Goal: Task Accomplishment & Management: Manage account settings

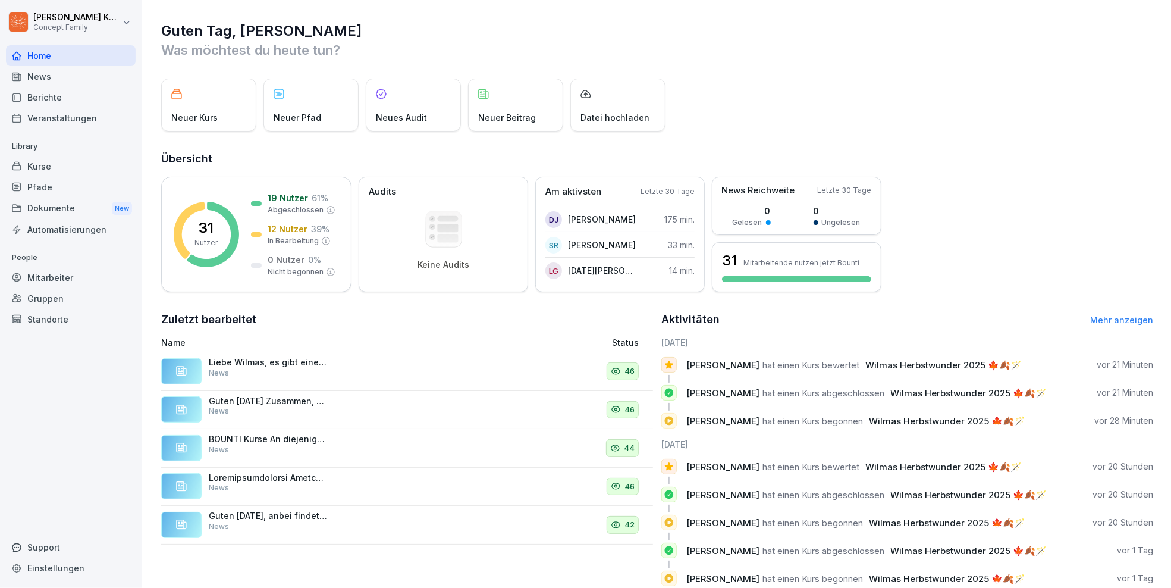
click at [51, 53] on div "Home" at bounding box center [71, 55] width 130 height 21
click at [43, 75] on div "News" at bounding box center [71, 76] width 130 height 21
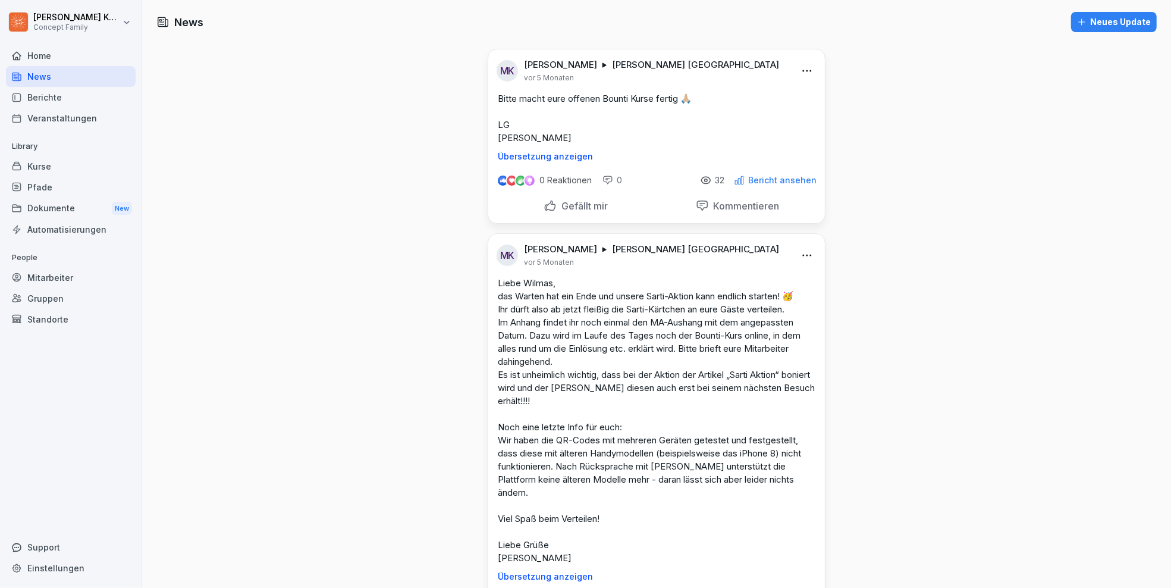
click at [42, 57] on div "Home" at bounding box center [71, 55] width 130 height 21
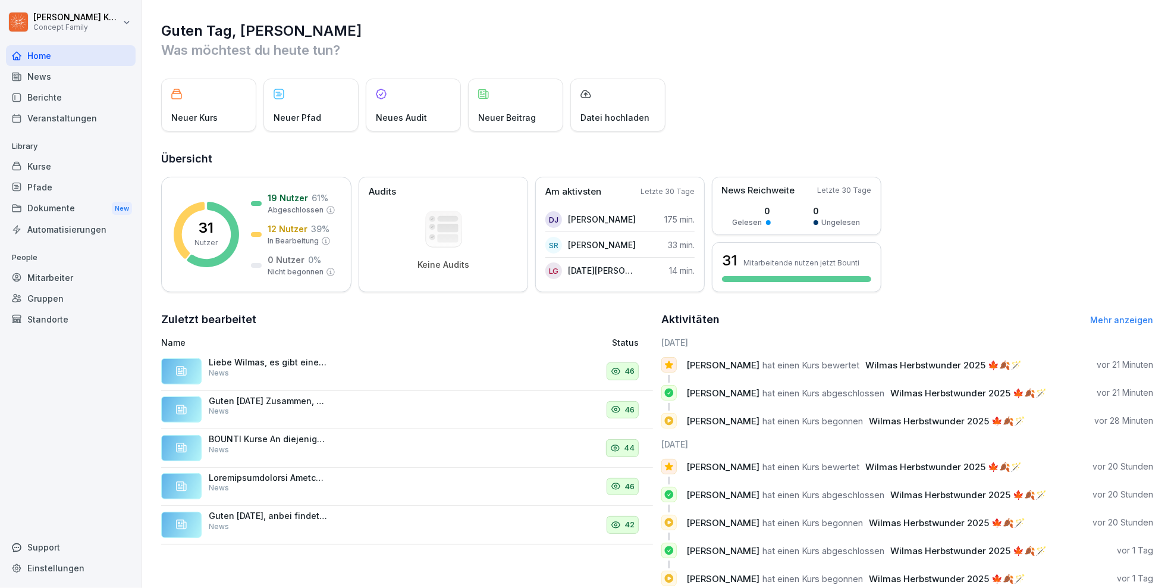
click at [65, 93] on div "Berichte" at bounding box center [71, 97] width 130 height 21
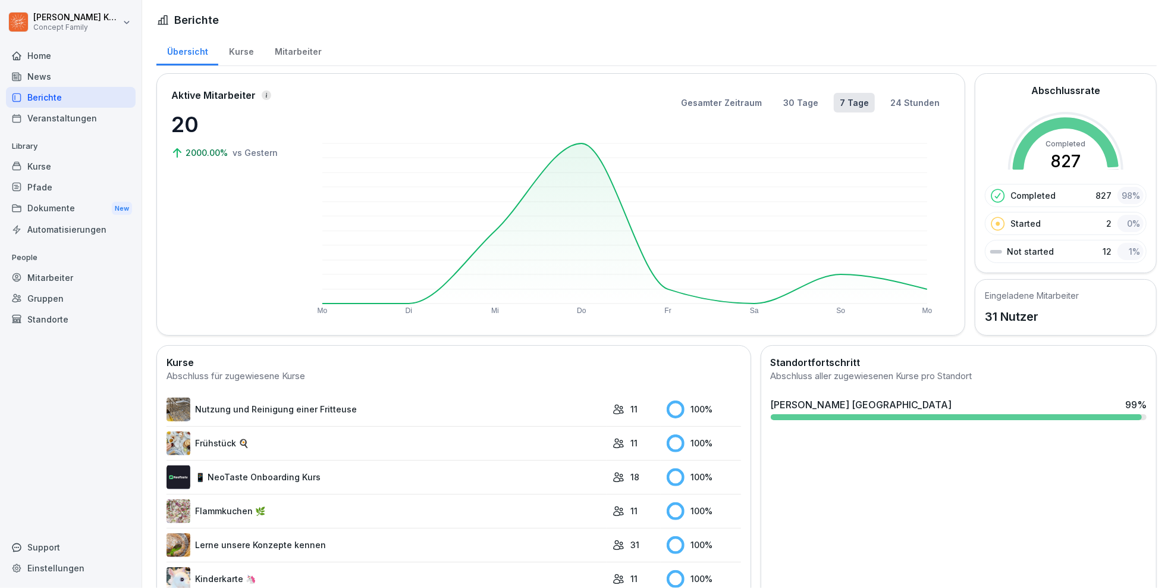
click at [237, 39] on div "Kurse" at bounding box center [241, 50] width 46 height 30
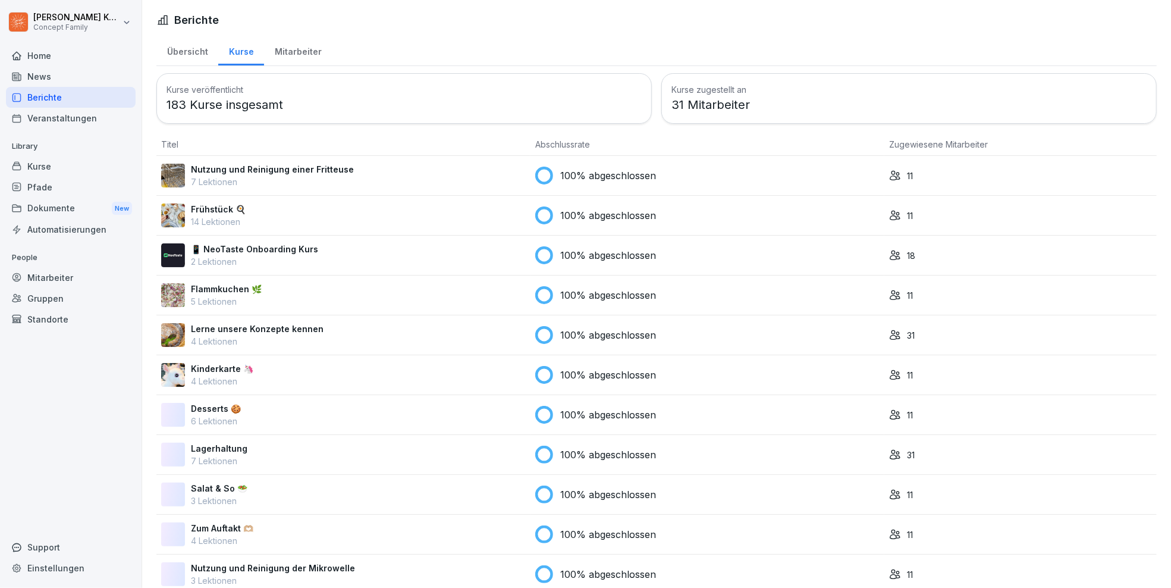
click at [238, 52] on div "Kurse" at bounding box center [241, 50] width 46 height 30
click at [286, 50] on div "Mitarbeiter" at bounding box center [298, 50] width 68 height 30
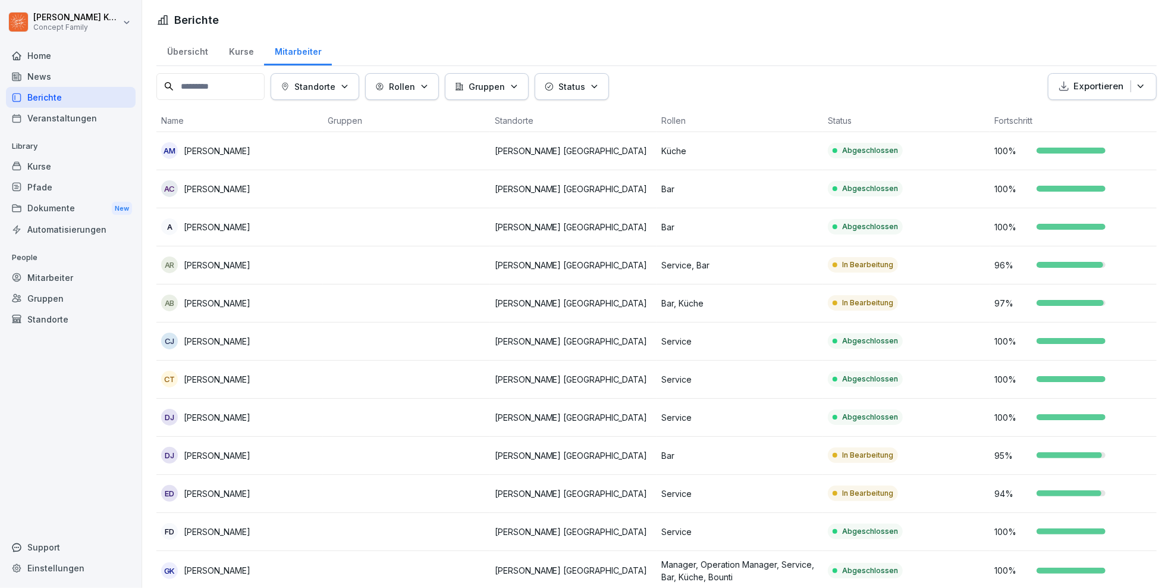
click at [243, 48] on div "Kurse" at bounding box center [241, 50] width 46 height 30
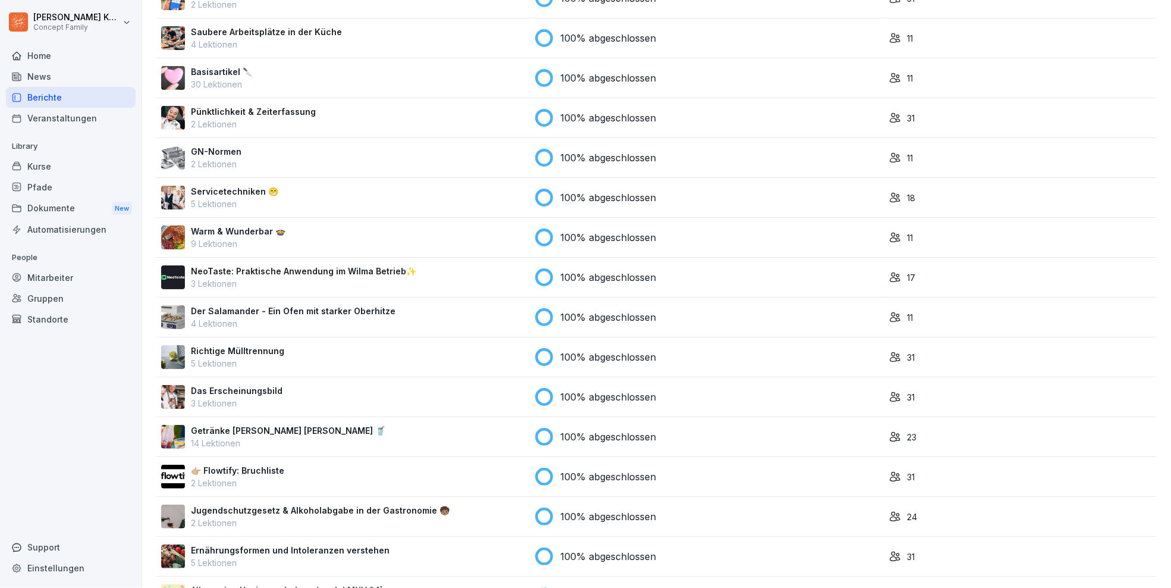
scroll to position [974, 0]
click at [419, 584] on div "Allgemeine Hygieneschulung (nach LMHV §4) 7 Lektionen" at bounding box center [343, 596] width 365 height 25
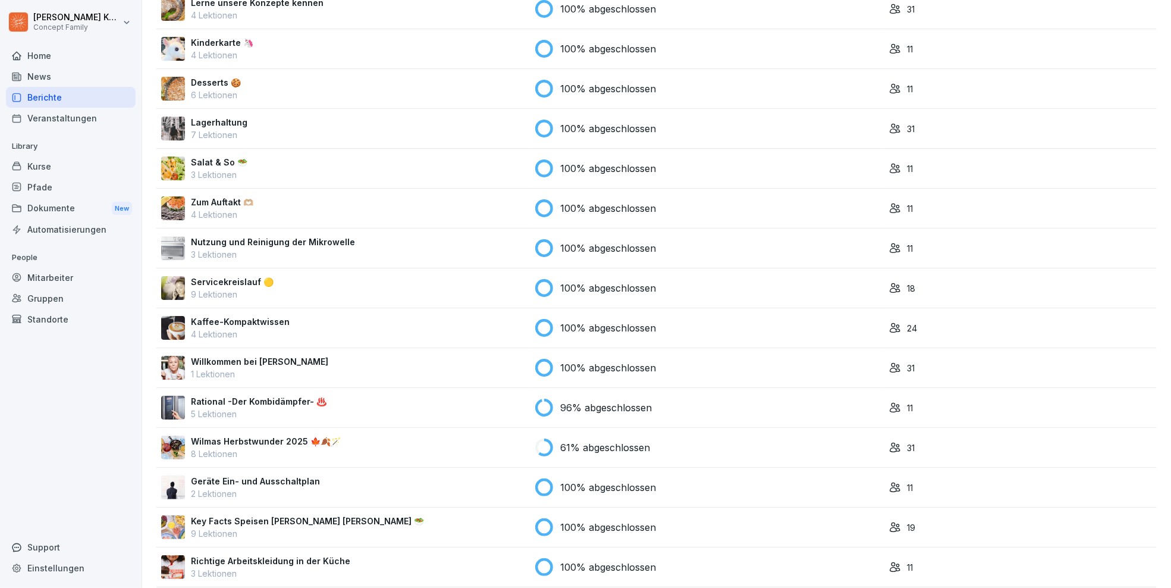
scroll to position [431, 0]
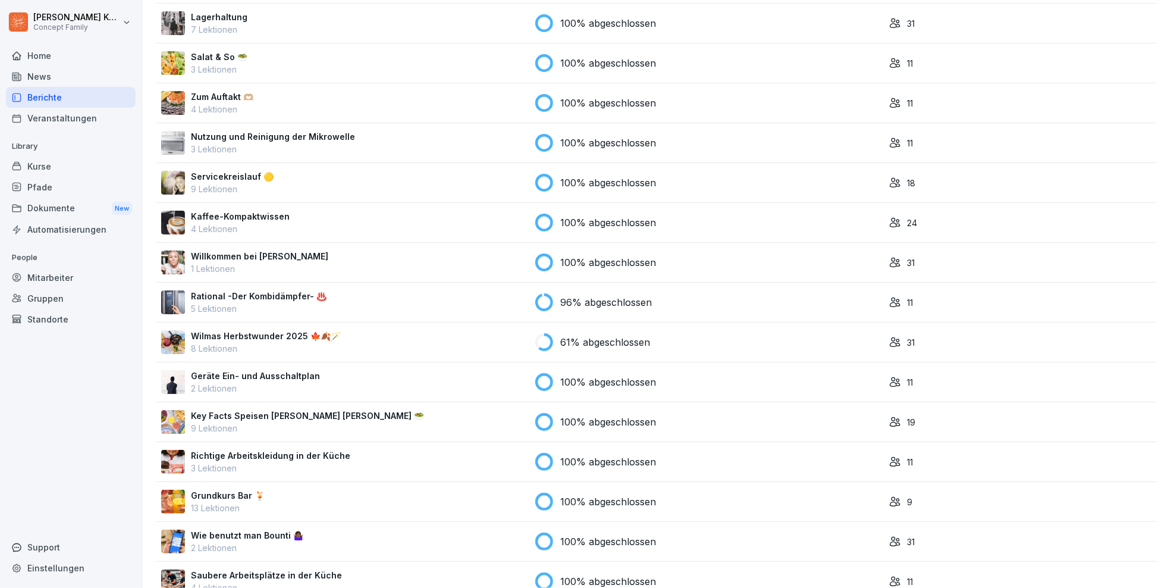
click at [349, 334] on div "Wilmas Herbstwunder 2025 🍁🍂🪄 8 Lektionen" at bounding box center [343, 342] width 365 height 25
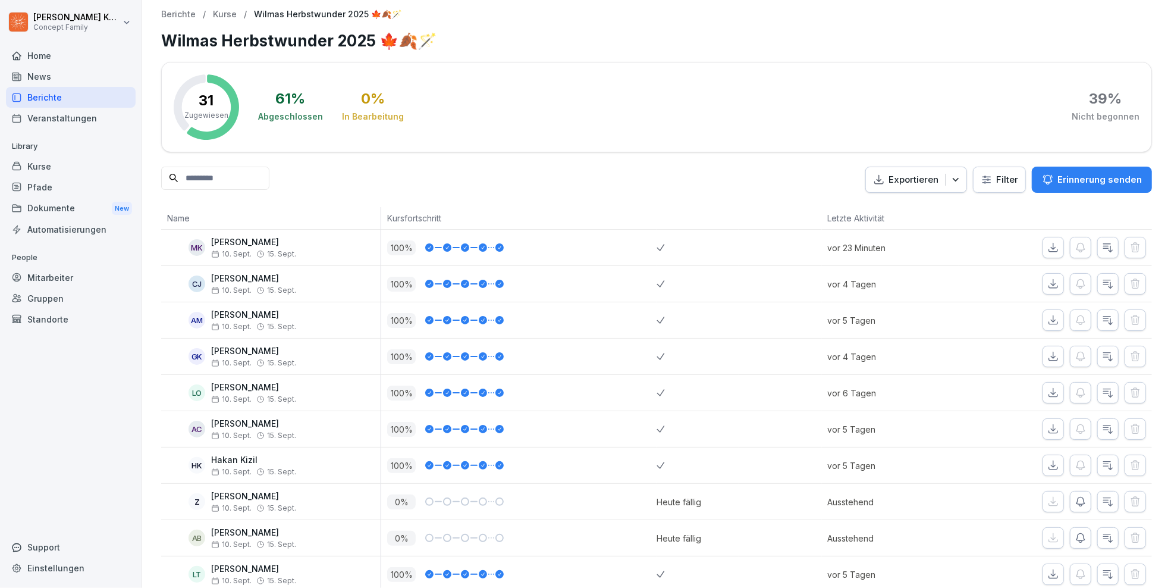
click at [62, 94] on div "Berichte" at bounding box center [71, 97] width 130 height 21
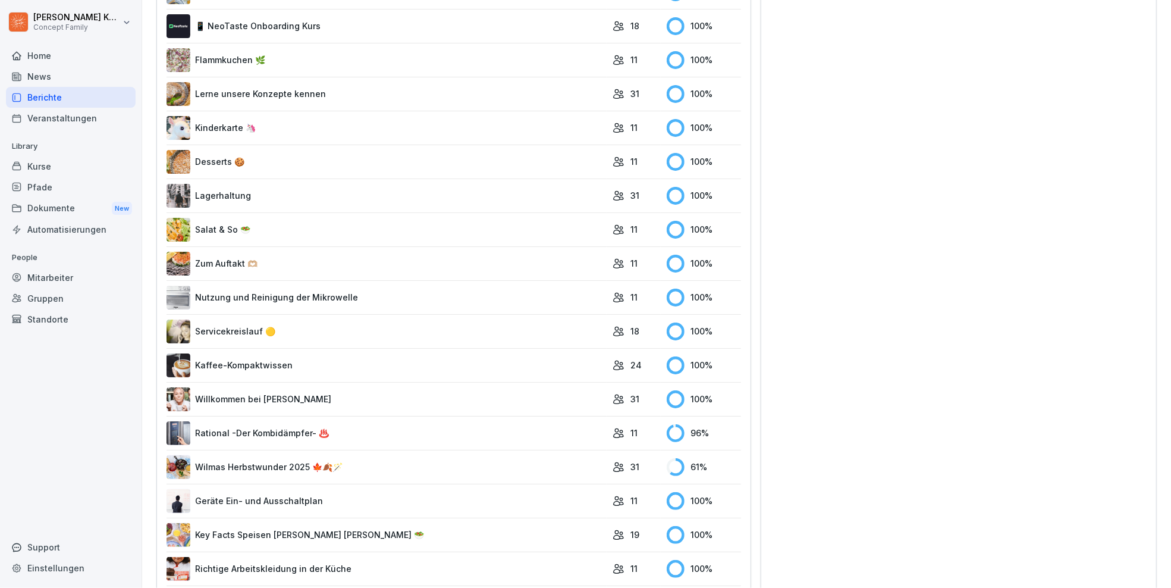
scroll to position [447, 0]
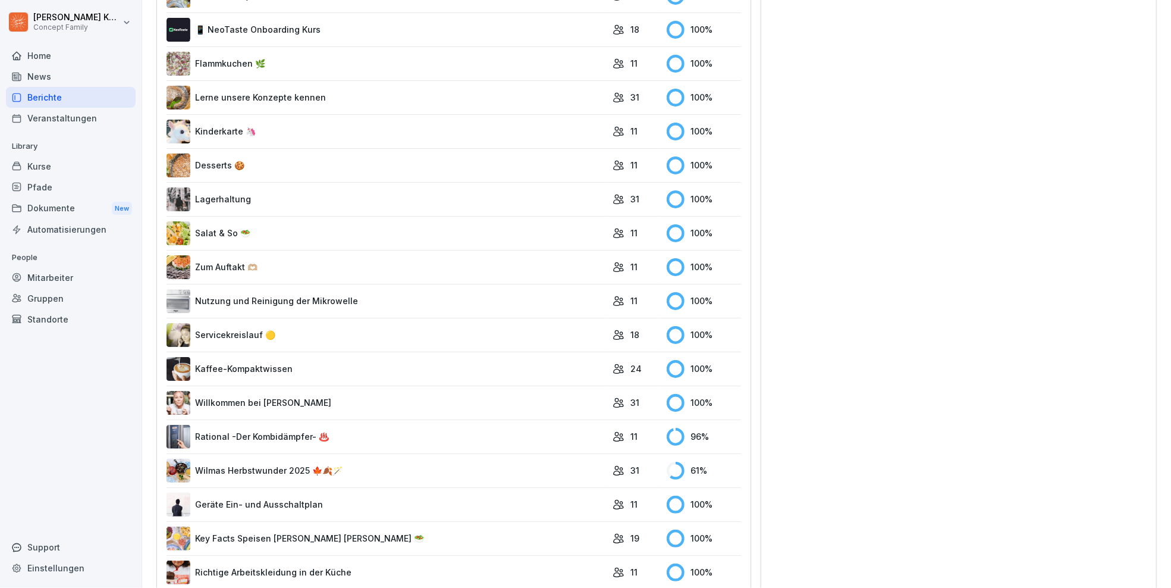
click at [288, 441] on link "Rational -Der Kombidämpfer- ♨️" at bounding box center [387, 437] width 440 height 24
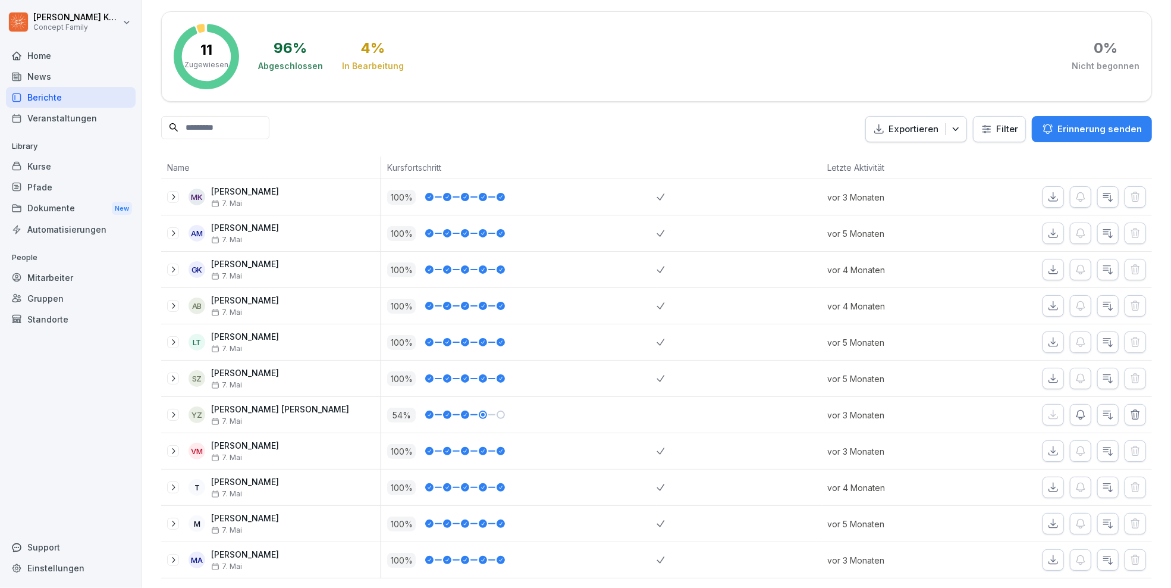
scroll to position [52, 0]
click at [1079, 132] on p "Erinnerung senden" at bounding box center [1100, 129] width 84 height 13
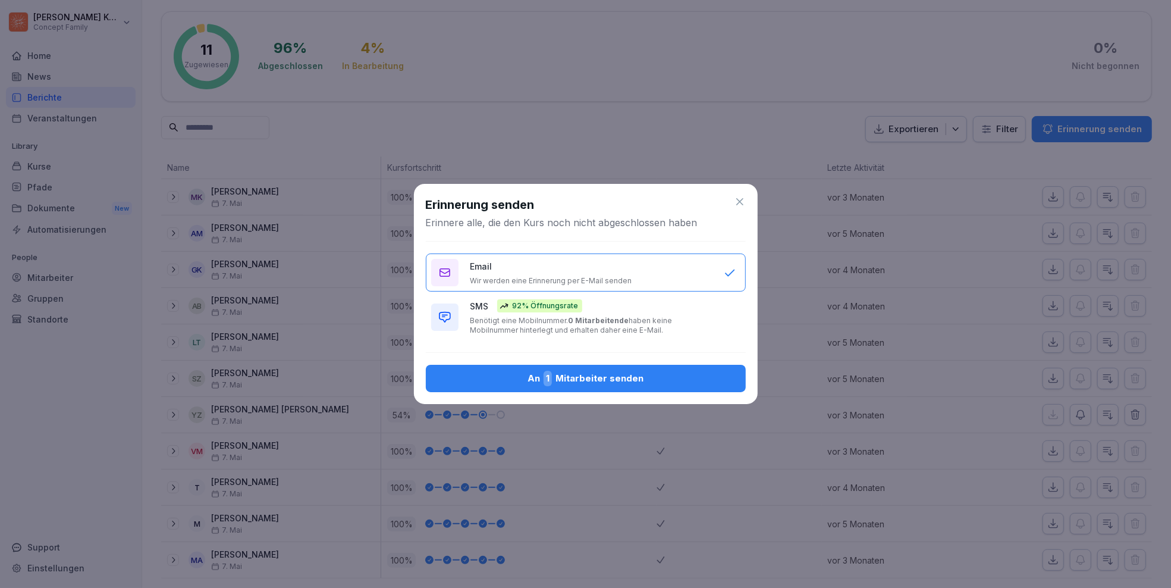
click at [651, 315] on div "SMS 92% Öffnungsrate Benötigt eine Mobilnummer. 0 Mitarbeitende haben keine Mob…" at bounding box center [592, 317] width 242 height 36
click at [631, 377] on div "An 1 Mitarbeiter senden" at bounding box center [585, 378] width 301 height 15
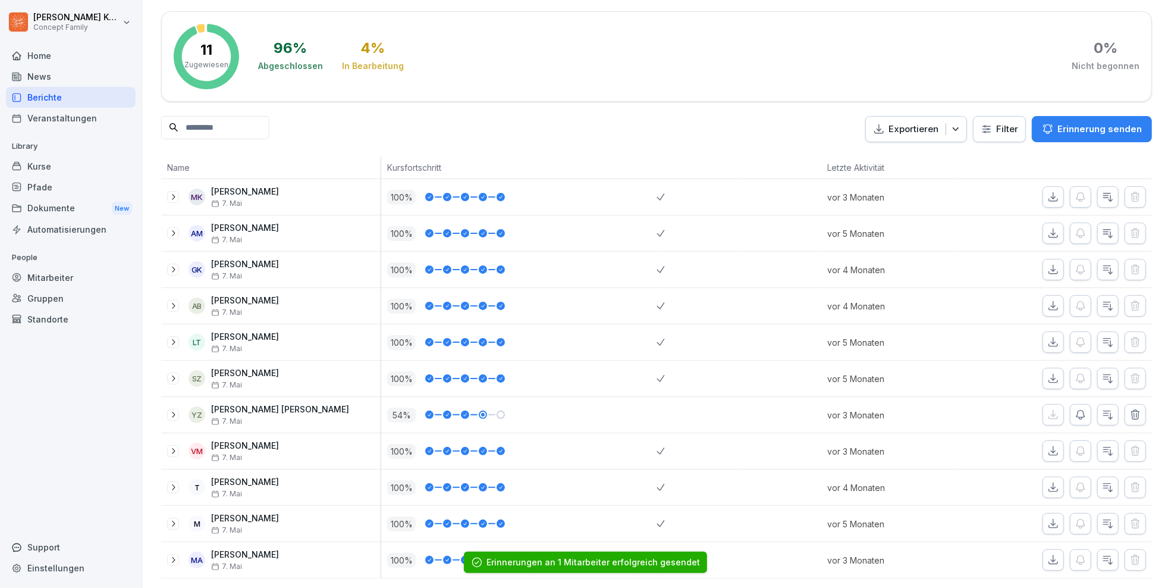
click at [70, 95] on div "Berichte" at bounding box center [71, 97] width 130 height 21
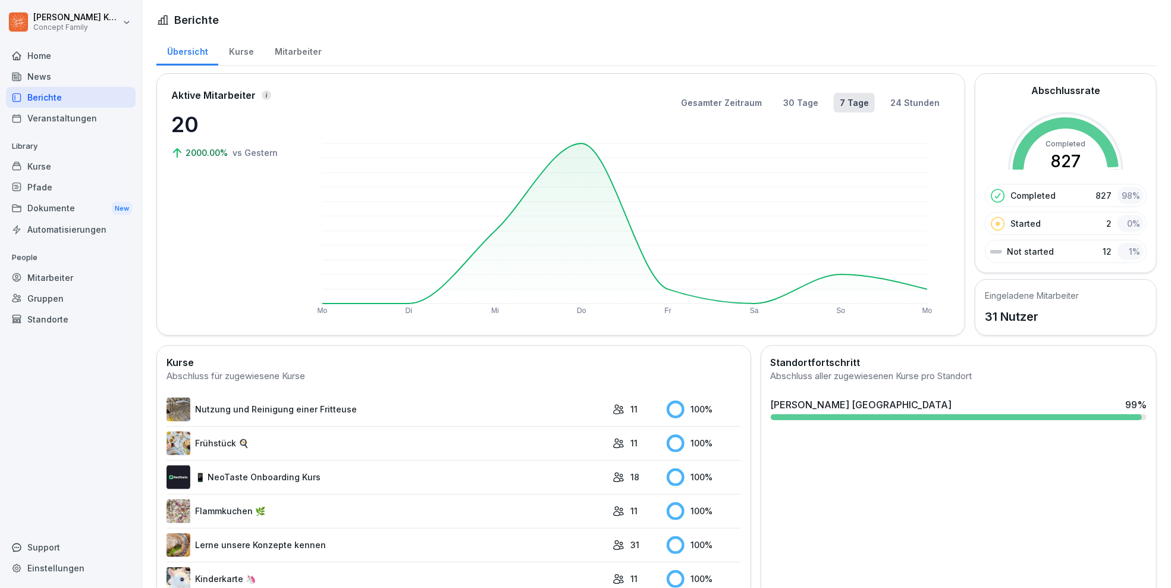
click at [240, 63] on div "Kurse" at bounding box center [241, 50] width 46 height 30
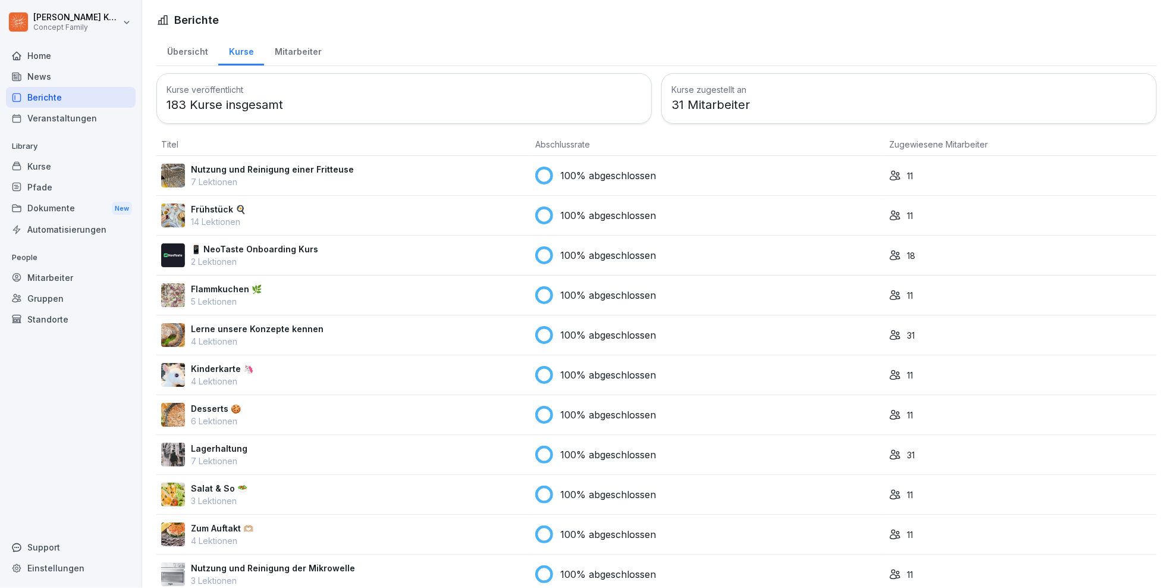
click at [305, 50] on div "Mitarbeiter" at bounding box center [298, 50] width 68 height 30
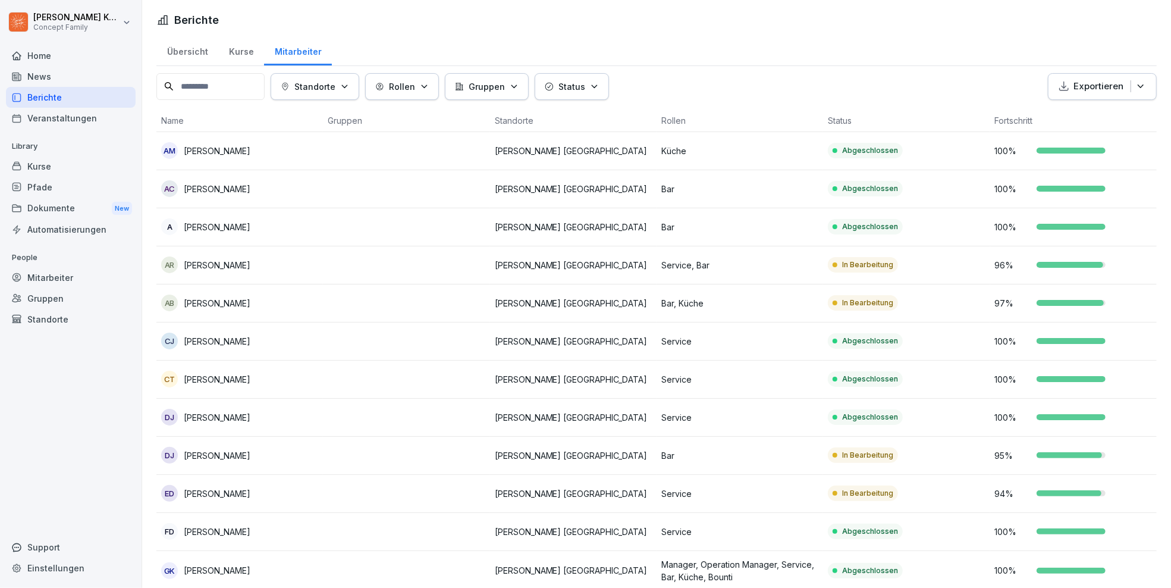
click at [231, 48] on div "Kurse" at bounding box center [241, 50] width 46 height 30
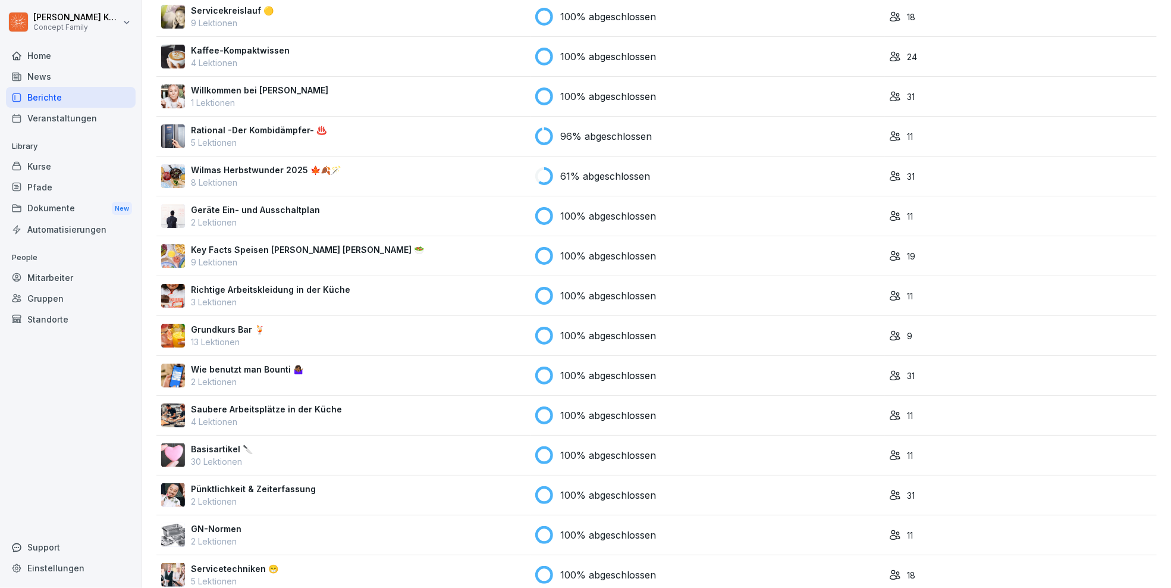
scroll to position [593, 0]
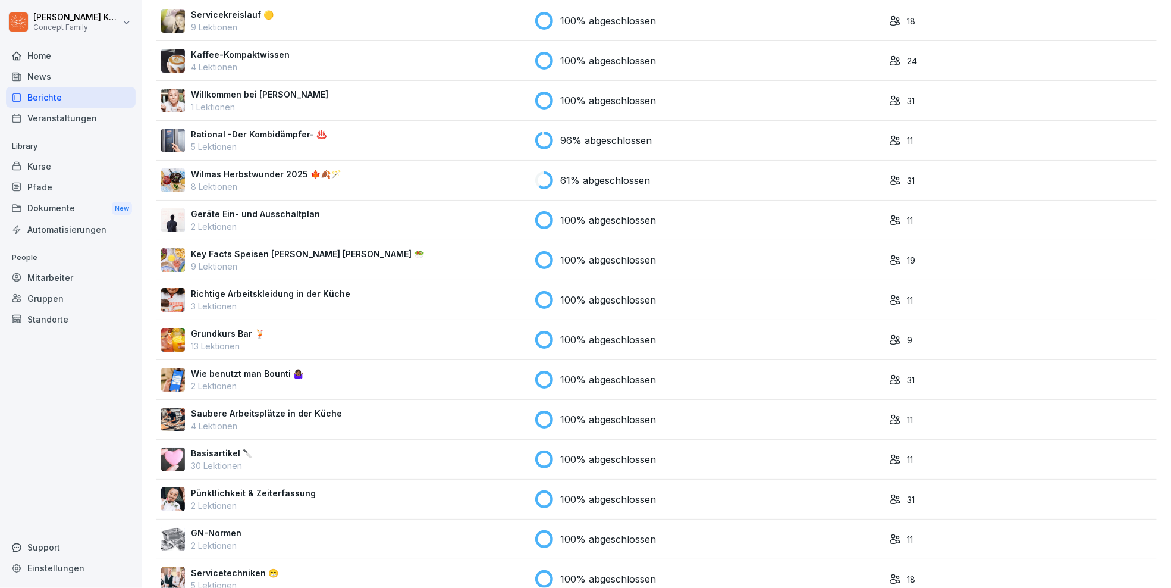
click at [346, 168] on div "Wilmas Herbstwunder 2025 🍁🍂🪄 8 Lektionen" at bounding box center [343, 180] width 365 height 25
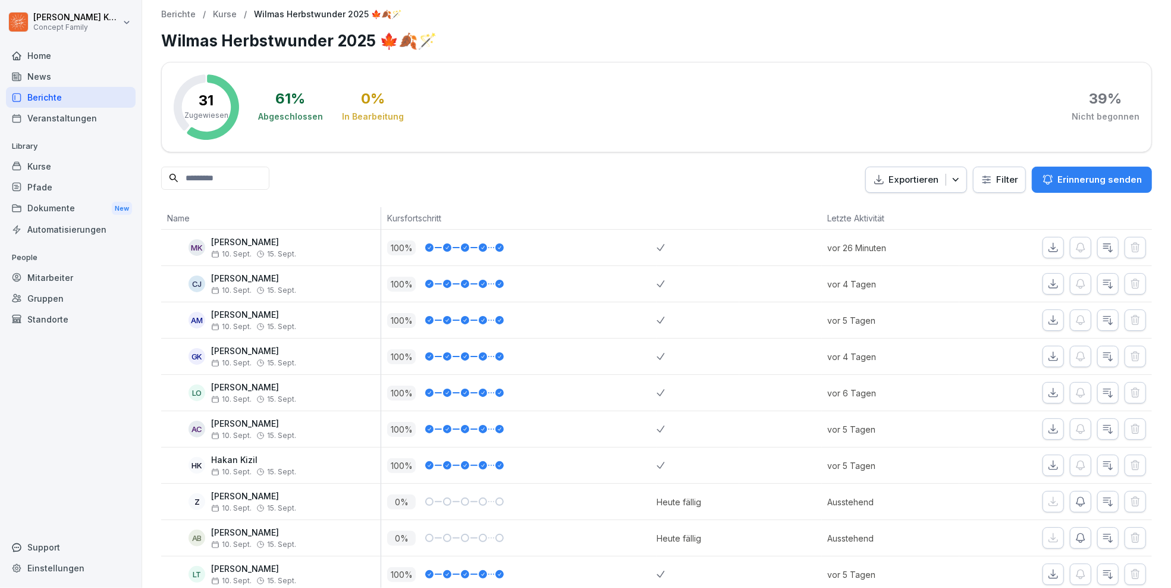
click at [997, 177] on html "[PERSON_NAME] Concept Family Home News Berichte Veranstaltungen Library Kurse P…" at bounding box center [585, 294] width 1171 height 588
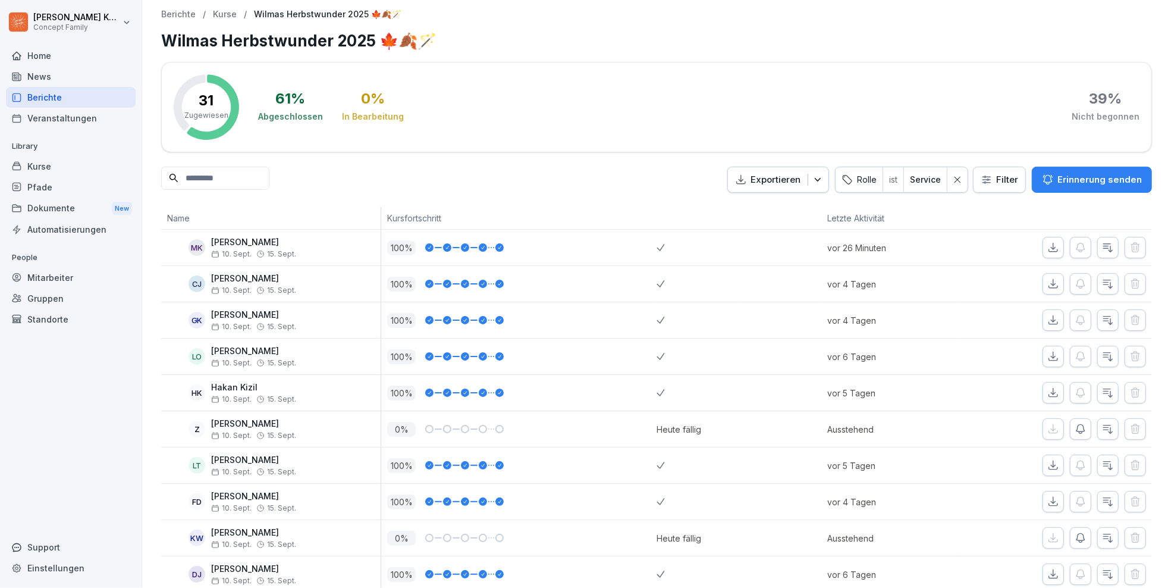
click at [962, 181] on icon at bounding box center [958, 179] width 8 height 8
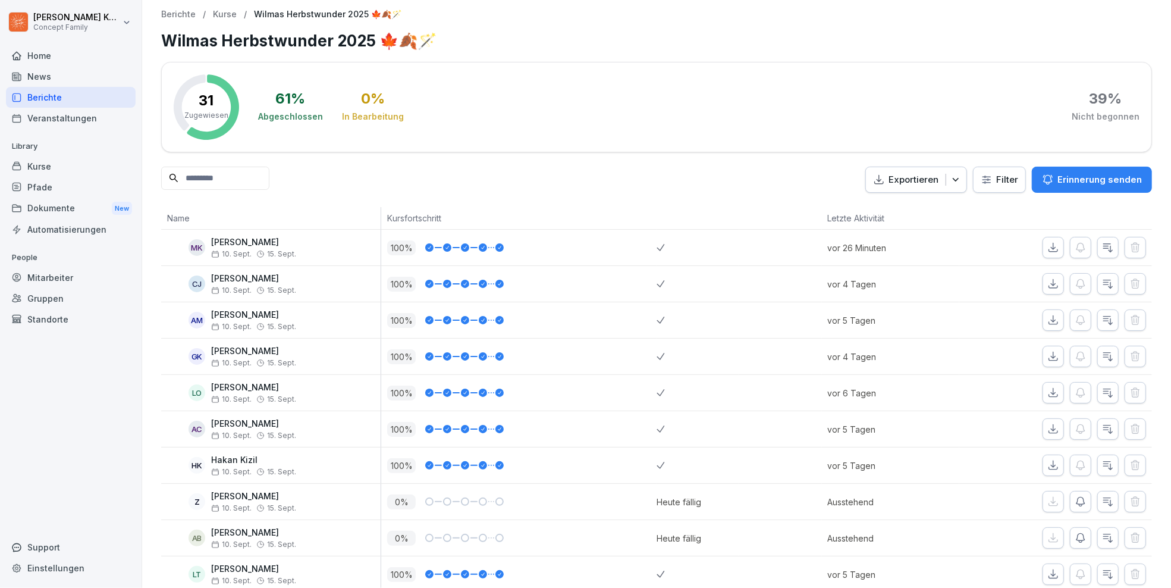
click at [1005, 184] on html "[PERSON_NAME] Concept Family Home News Berichte Veranstaltungen Library Kurse P…" at bounding box center [585, 294] width 1171 height 588
click at [955, 210] on html "[PERSON_NAME] Concept Family Home News Berichte Veranstaltungen Library Kurse P…" at bounding box center [585, 294] width 1171 height 588
click at [1002, 184] on html "[PERSON_NAME] Concept Family Home News Berichte Veranstaltungen Library Kurse P…" at bounding box center [585, 294] width 1171 height 588
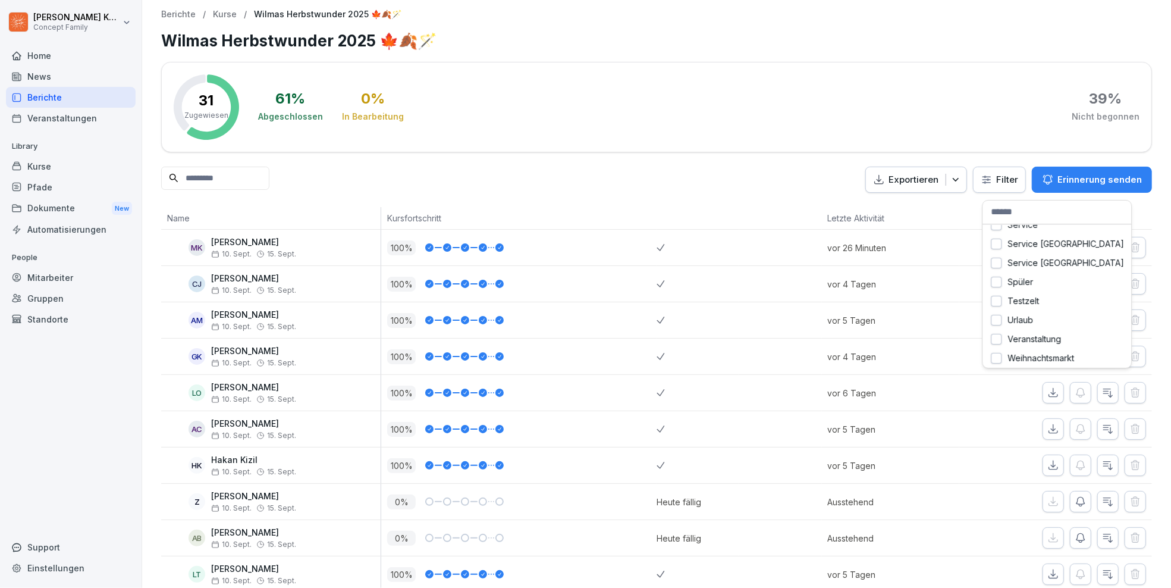
scroll to position [353, 0]
click at [1007, 182] on html "[PERSON_NAME] Concept Family Home News Berichte Veranstaltungen Library Kurse P…" at bounding box center [585, 294] width 1171 height 588
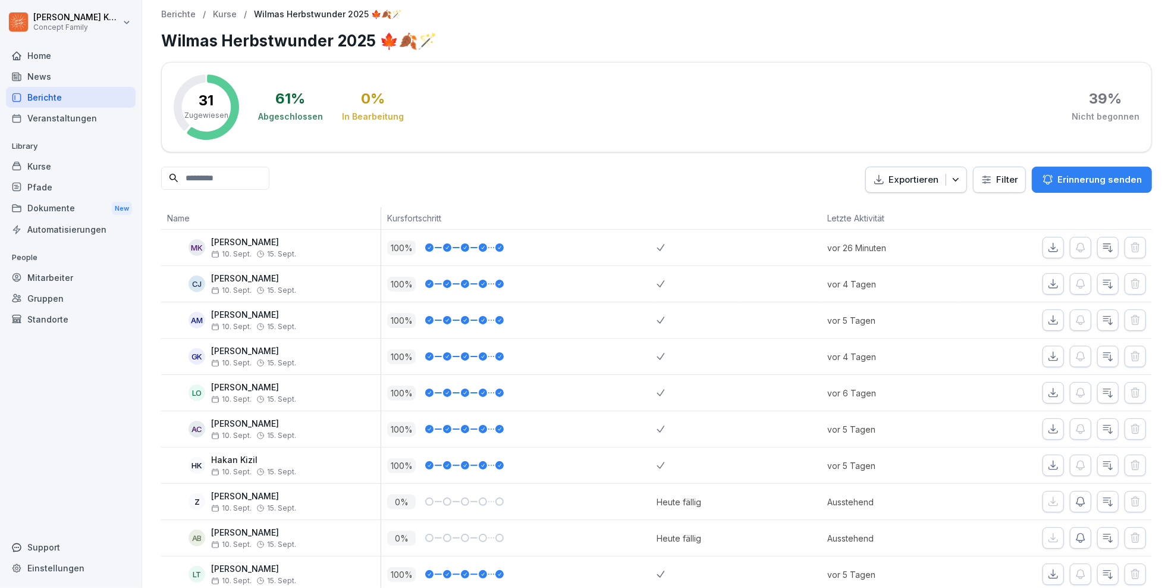
click at [990, 211] on th at bounding box center [1055, 218] width 193 height 23
click at [924, 178] on p "Exportieren" at bounding box center [914, 180] width 50 height 14
click at [909, 208] on p "Als Excel Datei exportieren" at bounding box center [910, 207] width 106 height 11
click at [850, 41] on h1 "Wilmas Herbstwunder 2025 🍁🍂🪄" at bounding box center [656, 40] width 991 height 23
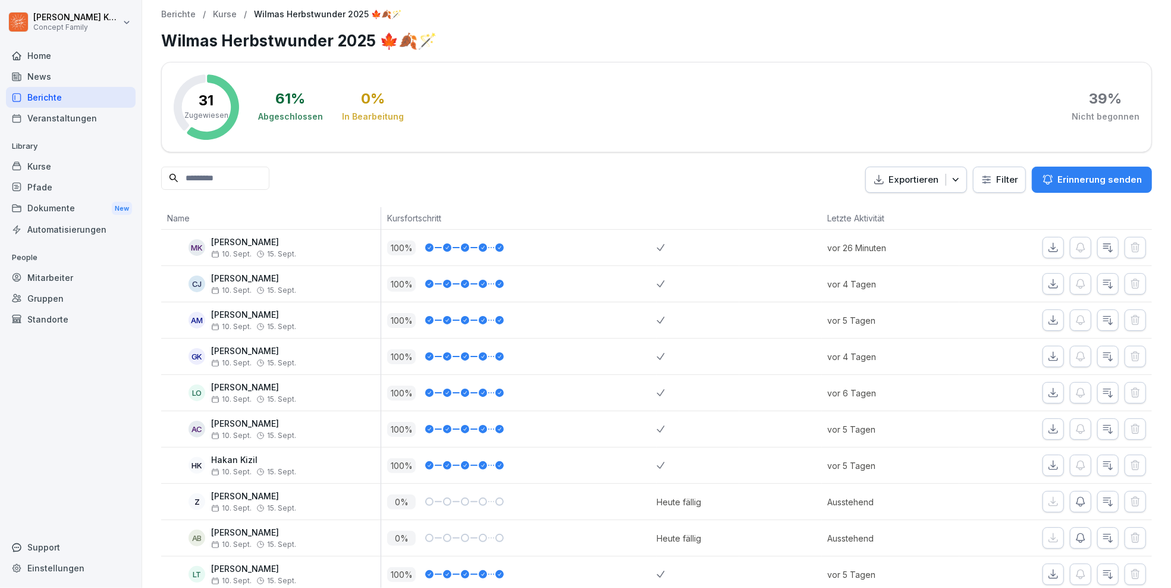
click at [850, 41] on h1 "Wilmas Herbstwunder 2025 🍁🍂🪄" at bounding box center [656, 40] width 991 height 23
